Goal: Information Seeking & Learning: Learn about a topic

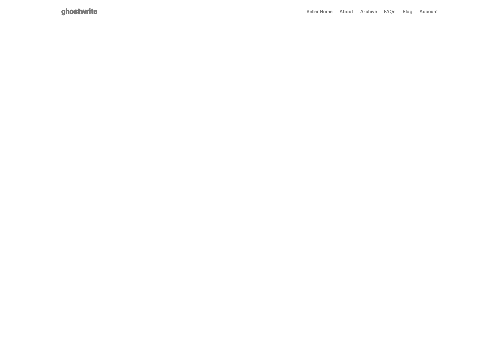
click at [375, 11] on span "Archive" at bounding box center [368, 11] width 17 height 5
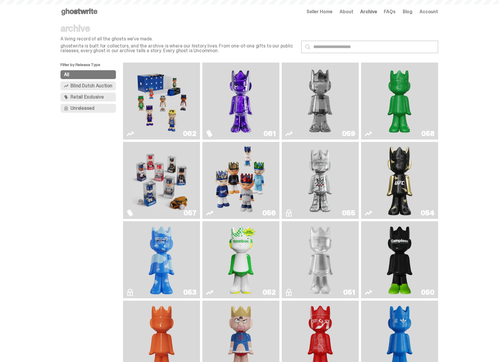
click at [95, 87] on span "Blind Dutch Auction" at bounding box center [91, 85] width 42 height 5
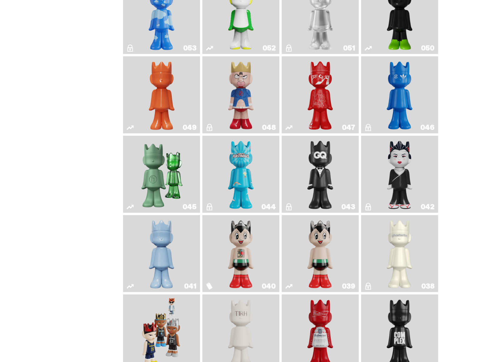
scroll to position [242, 0]
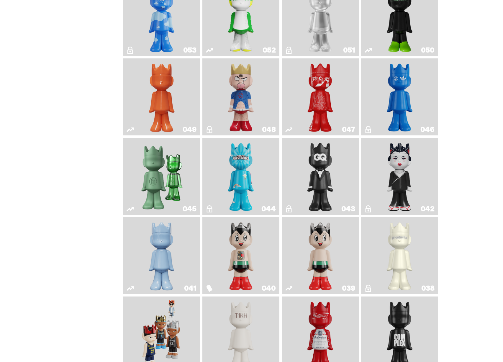
click at [241, 261] on img "Astro Boy (Heart)" at bounding box center [240, 255] width 31 height 72
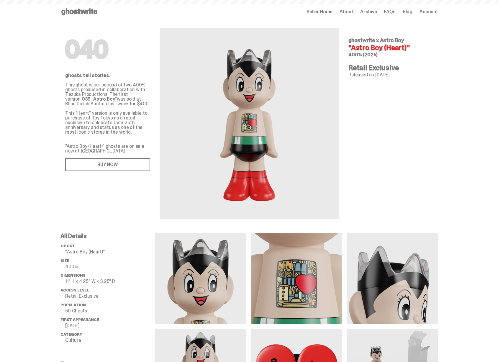
scroll to position [242, 0]
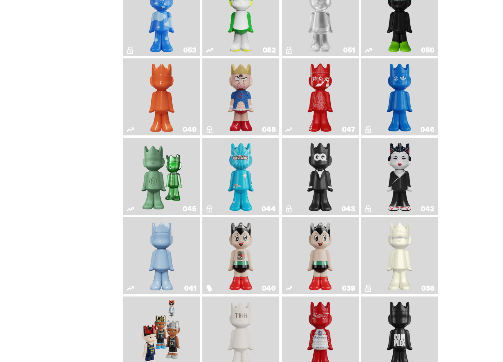
click at [310, 259] on img "Astro Boy" at bounding box center [320, 255] width 31 height 72
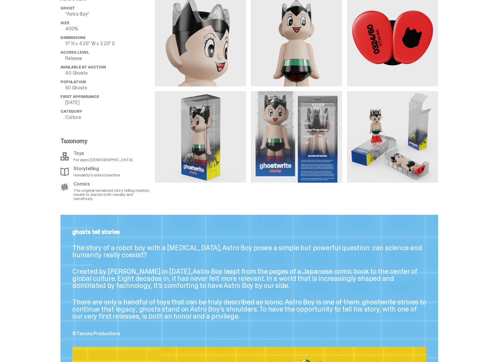
scroll to position [421, 0]
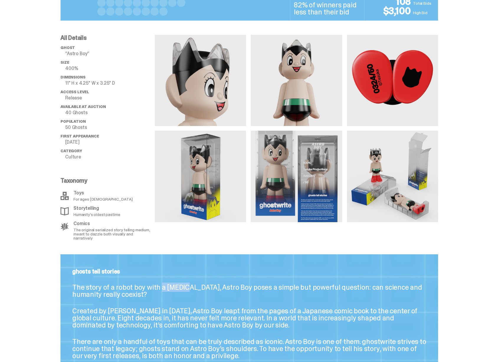
drag, startPoint x: 163, startPoint y: 284, endPoint x: 190, endPoint y: 285, distance: 26.5
click at [190, 285] on p "The story of a robot boy with a [MEDICAL_DATA], Astro Boy poses a simple but po…" at bounding box center [249, 291] width 354 height 14
drag, startPoint x: 214, startPoint y: 286, endPoint x: 273, endPoint y: 287, distance: 59.3
click at [273, 287] on p "The story of a robot boy with a [MEDICAL_DATA], Astro Boy poses a simple but po…" at bounding box center [249, 291] width 354 height 14
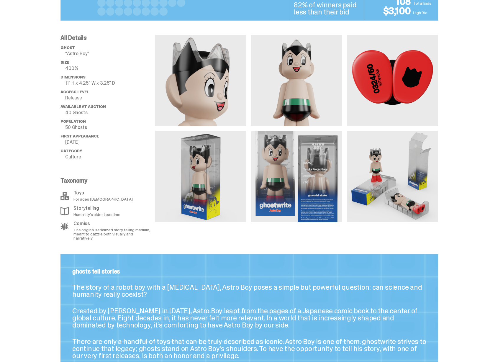
click at [273, 287] on p "The story of a robot boy with a [MEDICAL_DATA], Astro Boy poses a simple but po…" at bounding box center [249, 291] width 354 height 14
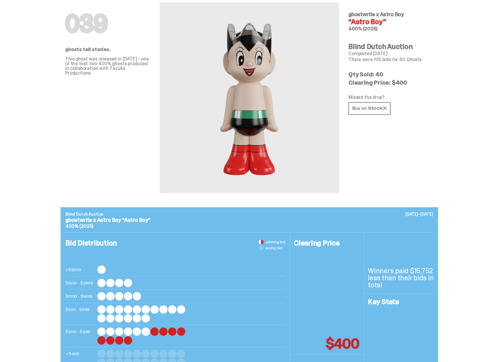
scroll to position [0, 0]
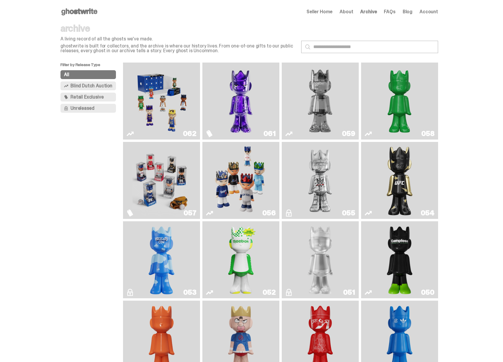
click at [99, 87] on span "Blind Dutch Auction" at bounding box center [91, 85] width 42 height 5
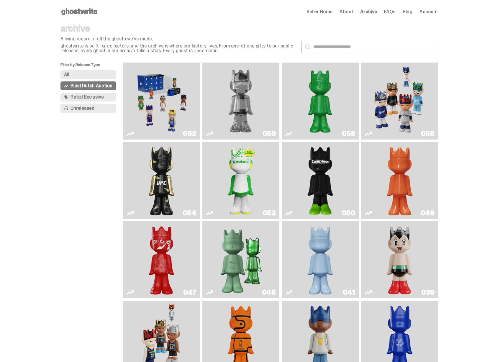
click at [201, 141] on div "062 059 058 056 054 052 050 049 047 045 041 039 037 033 032 031 030" at bounding box center [280, 260] width 315 height 394
click at [87, 80] on div "All Blind Dutch Auction Retail Exclusive Unreleased" at bounding box center [91, 92] width 63 height 45
click at [83, 95] on span "Retail Exclusive" at bounding box center [86, 97] width 33 height 5
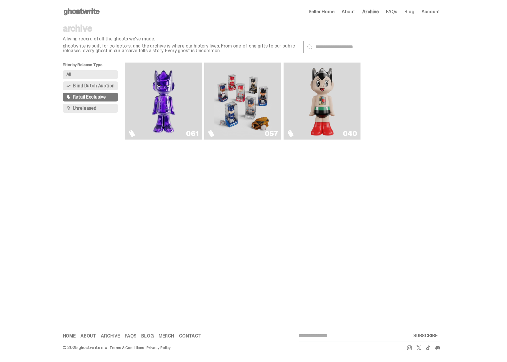
click at [341, 103] on link "040" at bounding box center [322, 101] width 70 height 72
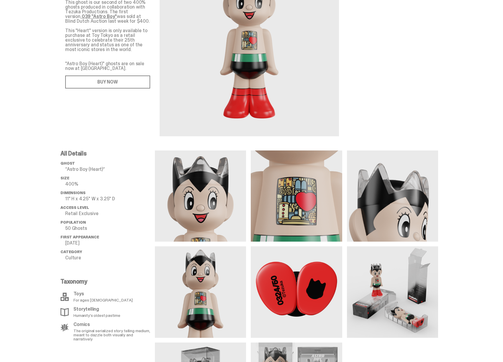
scroll to position [94, 0]
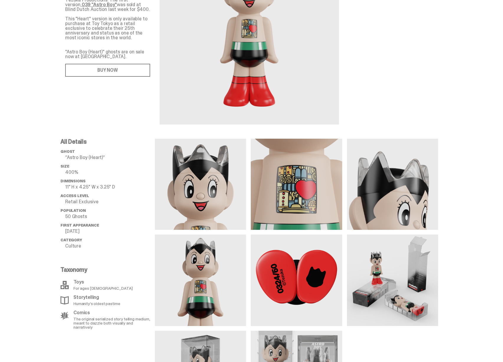
click at [88, 233] on p "[DATE]" at bounding box center [110, 231] width 90 height 5
click at [70, 232] on p "[DATE]" at bounding box center [110, 231] width 90 height 5
drag, startPoint x: 69, startPoint y: 216, endPoint x: 88, endPoint y: 217, distance: 18.9
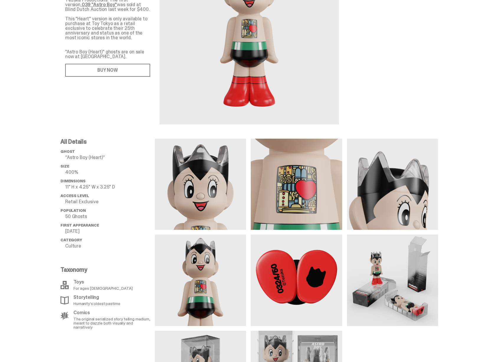
click at [88, 217] on p "50 Ghosts" at bounding box center [110, 216] width 90 height 5
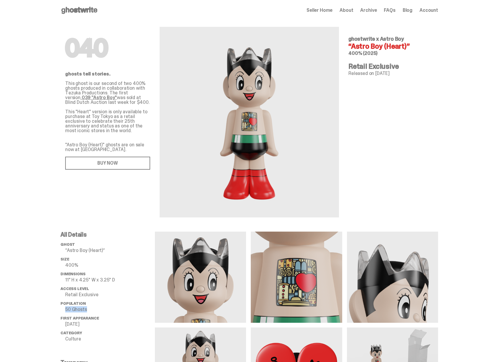
scroll to position [0, 0]
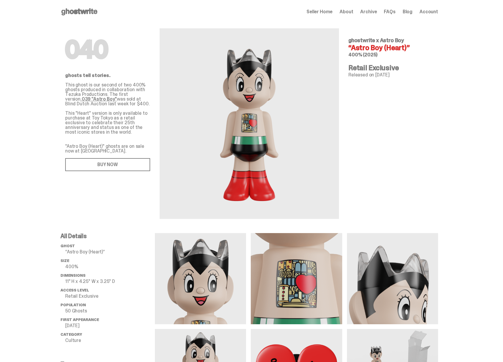
click at [125, 141] on p "This ghost is our second of two 400% ghosts produced in collaboration with Tezu…" at bounding box center [107, 127] width 85 height 88
click at [123, 143] on p "This ghost is our second of two 400% ghosts produced in collaboration with Tezu…" at bounding box center [107, 127] width 85 height 88
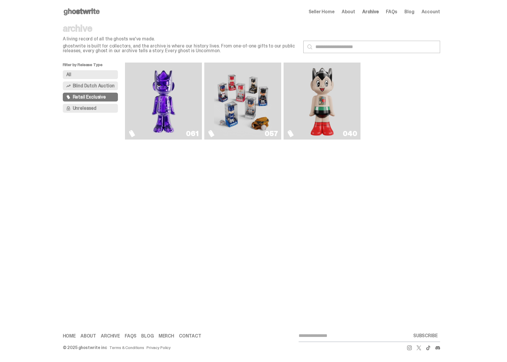
click at [102, 98] on span "Retail Exclusive" at bounding box center [89, 97] width 33 height 5
click at [260, 116] on img "Game Face (2025)" at bounding box center [243, 101] width 58 height 72
click at [92, 106] on span "Unreleased" at bounding box center [85, 108] width 24 height 5
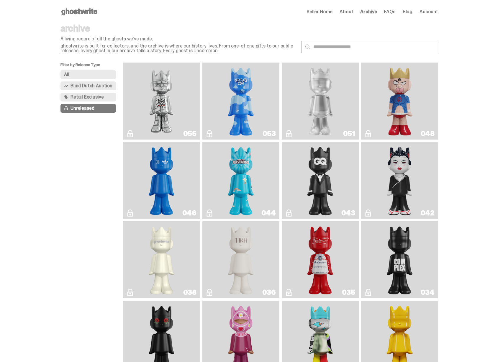
click at [77, 75] on button "All" at bounding box center [87, 74] width 55 height 9
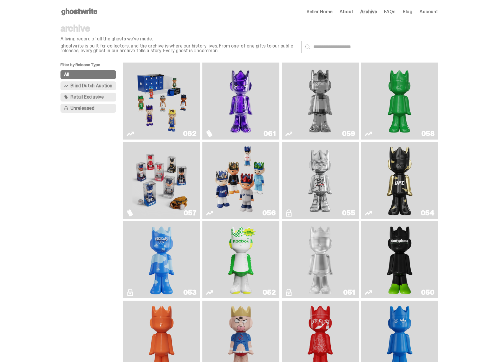
click at [88, 86] on span "Blind Dutch Auction" at bounding box center [91, 85] width 42 height 5
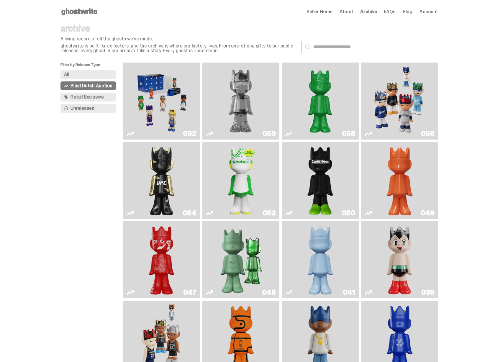
click at [79, 8] on icon at bounding box center [79, 11] width 38 height 9
